Goal: Task Accomplishment & Management: Use online tool/utility

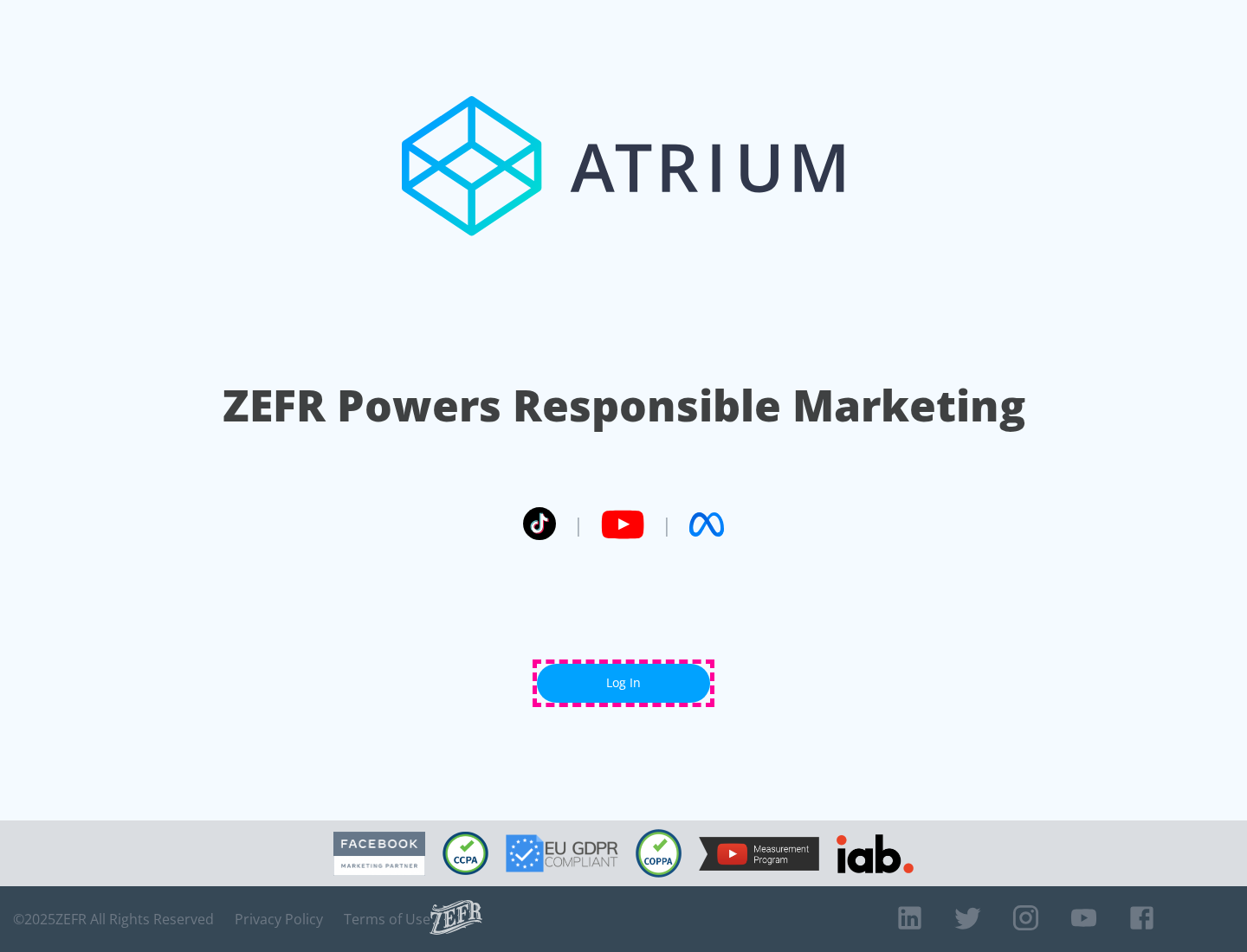
click at [623, 683] on link "Log In" at bounding box center [624, 683] width 173 height 39
